Goal: Information Seeking & Learning: Learn about a topic

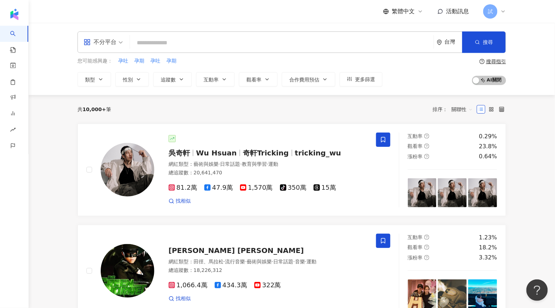
click at [281, 47] on input "search" at bounding box center [282, 43] width 298 height 14
type input "*"
type input "****"
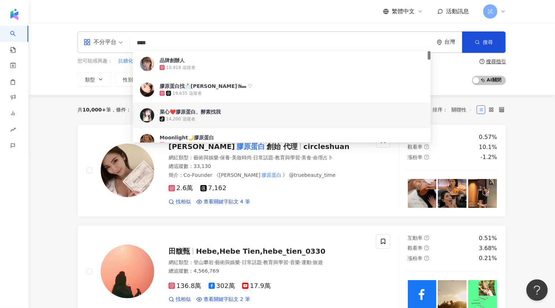
click at [125, 102] on div "共 10,000+ 筆 條件 ： 關鍵字：膠原蛋白 重置 排序： 關聯性" at bounding box center [291, 109] width 428 height 29
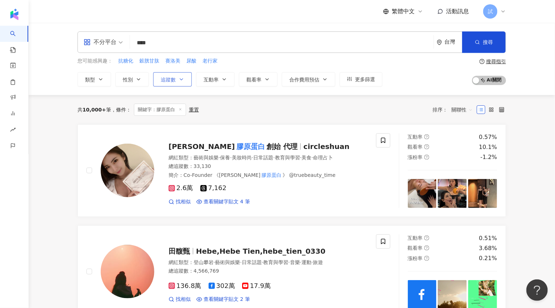
click at [167, 84] on button "追蹤數" at bounding box center [172, 79] width 39 height 14
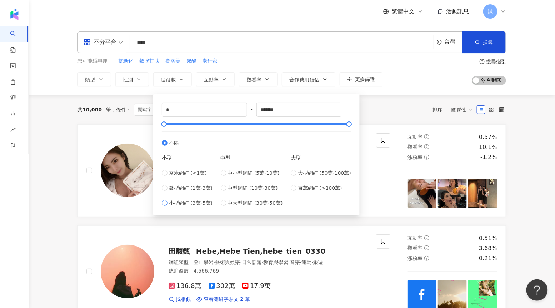
click at [185, 201] on span "小型網紅 (3萬-5萬)" at bounding box center [191, 203] width 44 height 8
type input "*****"
click at [134, 118] on div "共 10,000+ 筆 條件 ： 關鍵字：膠原蛋白 重置 排序： 關聯性" at bounding box center [291, 109] width 428 height 29
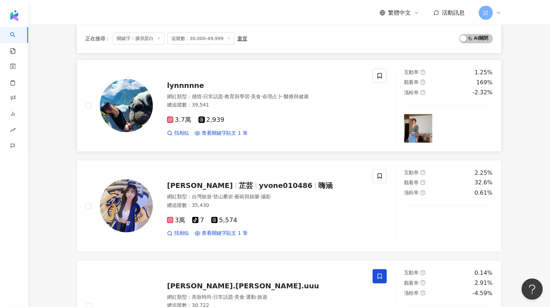
scroll to position [137, 0]
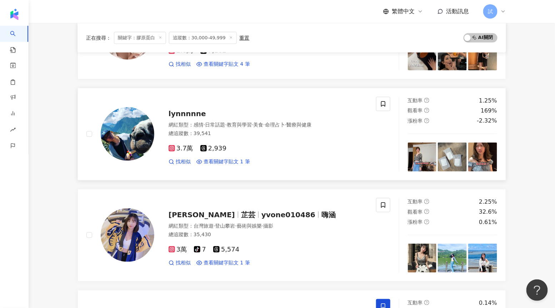
click at [192, 114] on span "lynnnnne" at bounding box center [186, 113] width 37 height 9
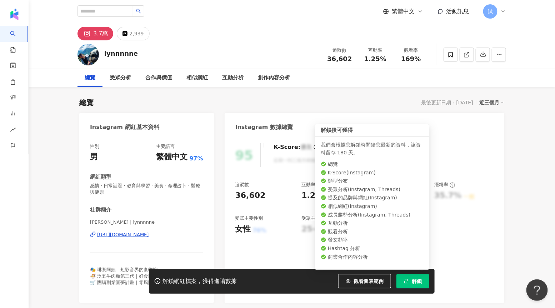
click at [408, 281] on icon "lock" at bounding box center [406, 280] width 5 height 5
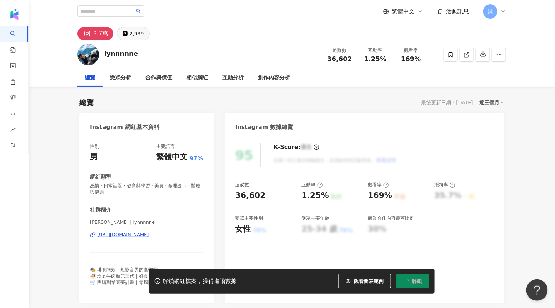
click at [135, 35] on div "2,939" at bounding box center [136, 34] width 14 height 10
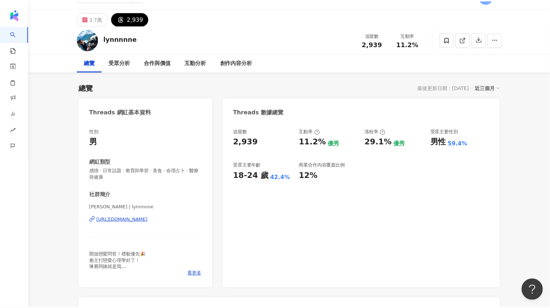
scroll to position [11, 0]
